Goal: Transaction & Acquisition: Purchase product/service

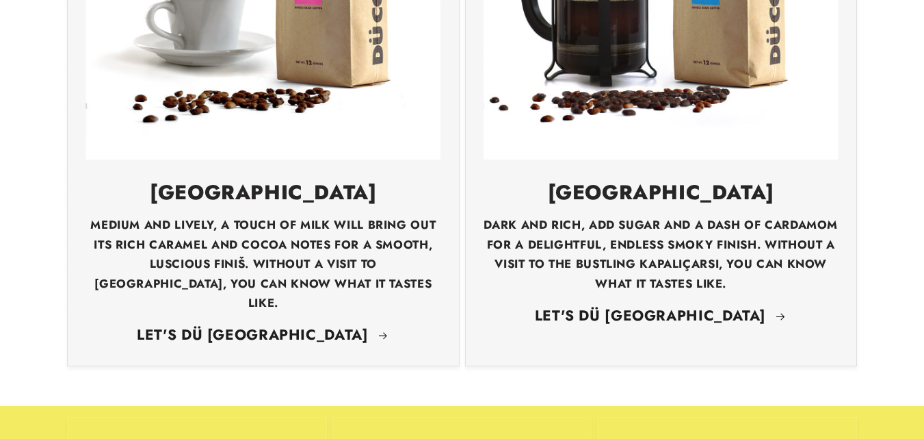
scroll to position [1711, 0]
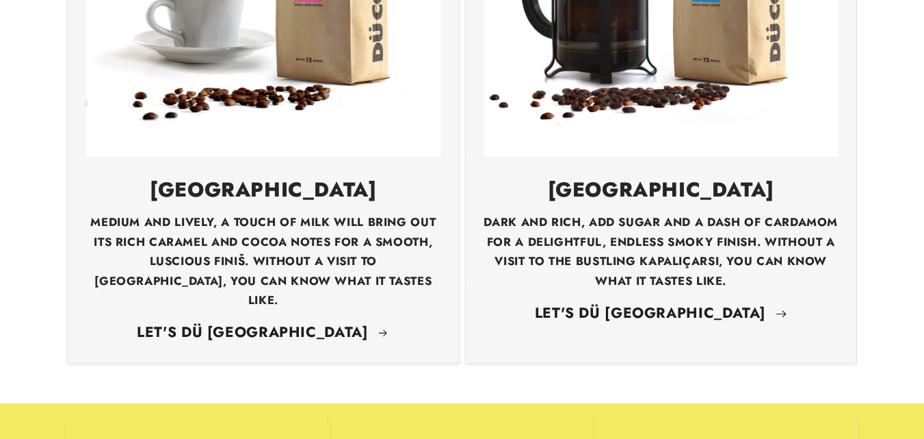
click at [630, 301] on link "LET'S DÜ [GEOGRAPHIC_DATA]" at bounding box center [661, 313] width 252 height 25
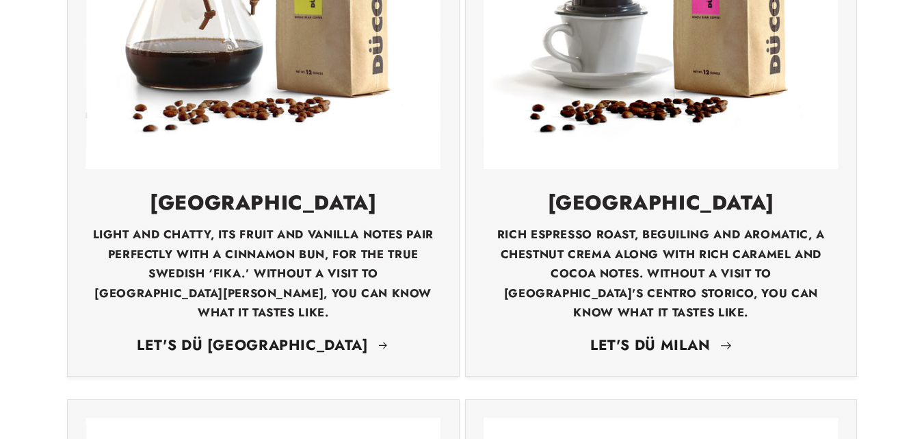
scroll to position [0, 2773]
click at [656, 333] on link "LET'S DÜ MILAN" at bounding box center [662, 345] width 142 height 25
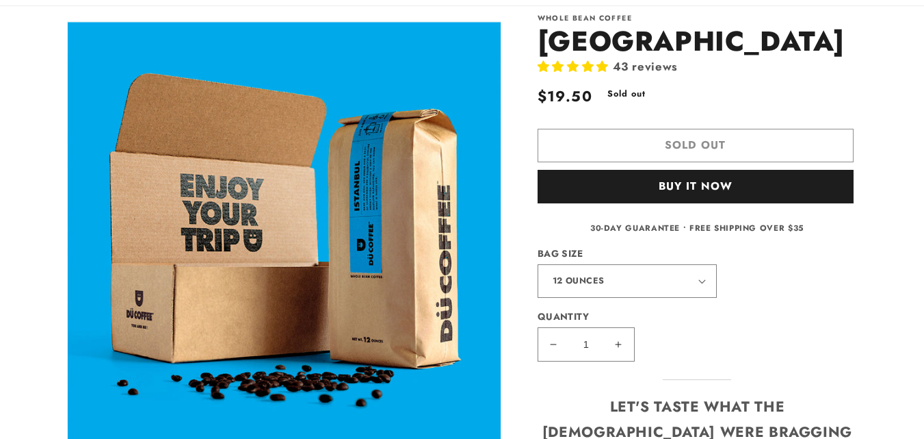
scroll to position [68, 0]
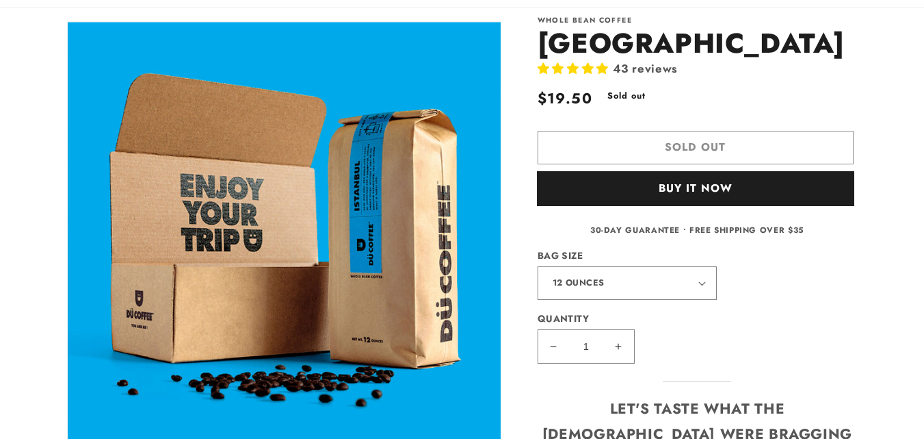
click at [712, 187] on button "Buy it now" at bounding box center [696, 189] width 316 height 34
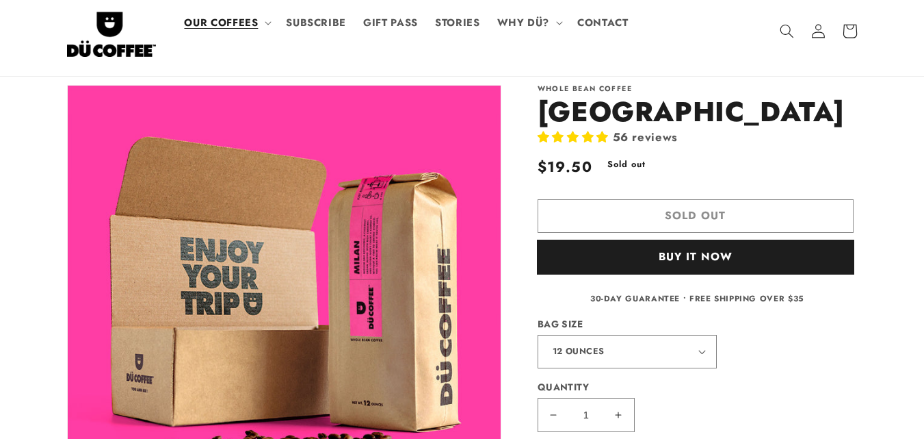
click at [679, 254] on button "Buy it now" at bounding box center [696, 257] width 316 height 34
